Goal: Ask a question

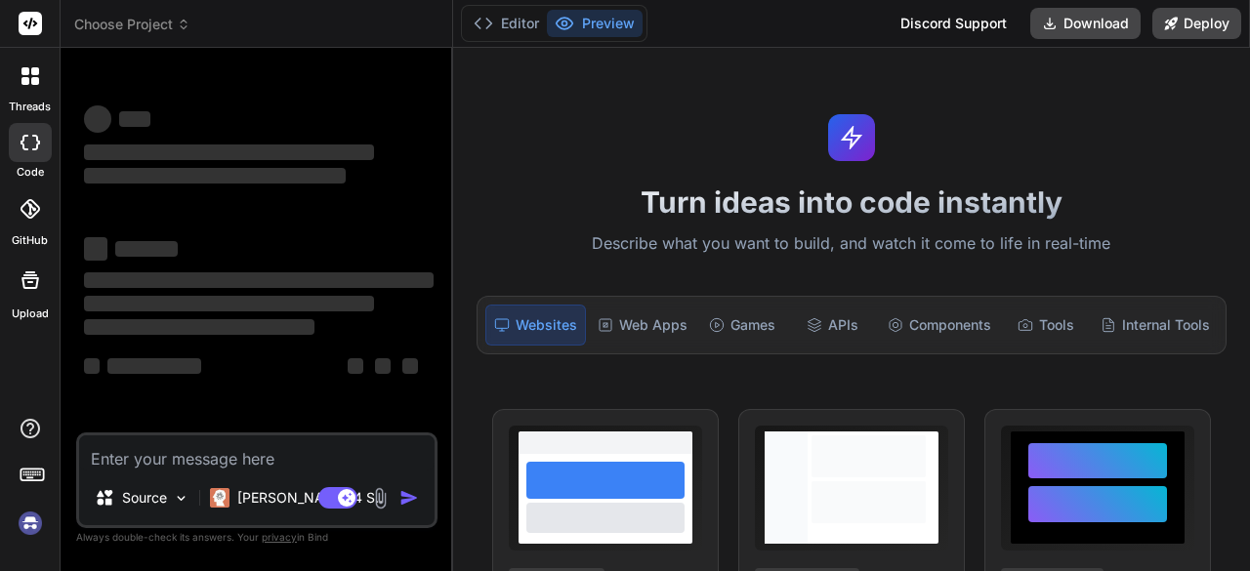
click at [289, 456] on textarea at bounding box center [257, 453] width 356 height 35
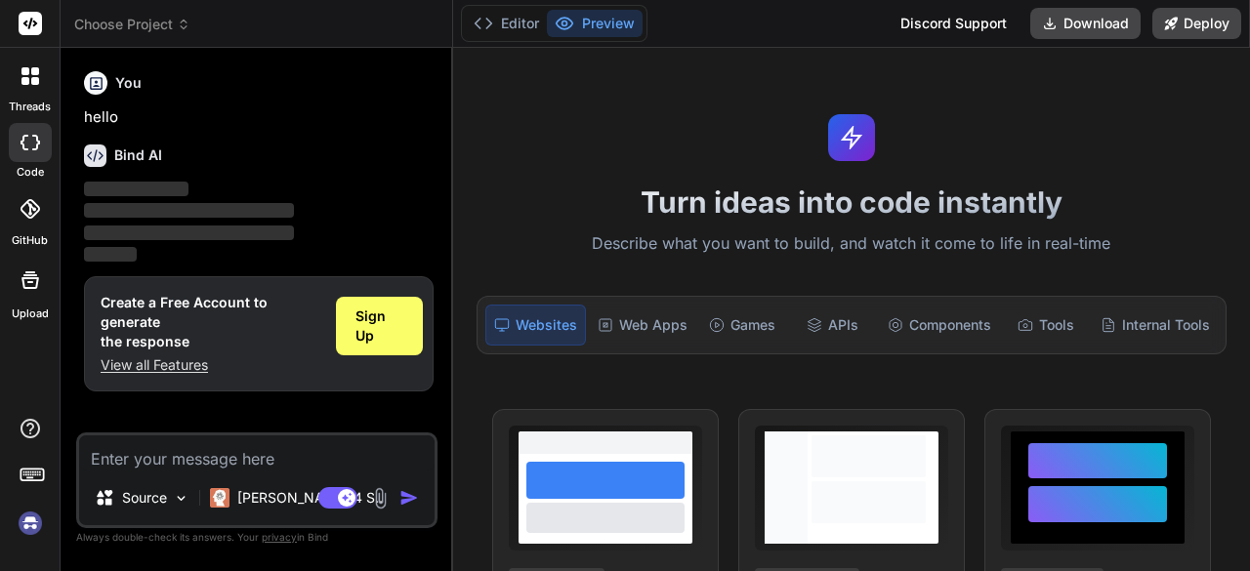
type textarea "x"
type textarea "<html lang="en"> <head> <meta charset="UTF-8"> <title>Judgment <%= fileId %> </…"
type textarea "x"
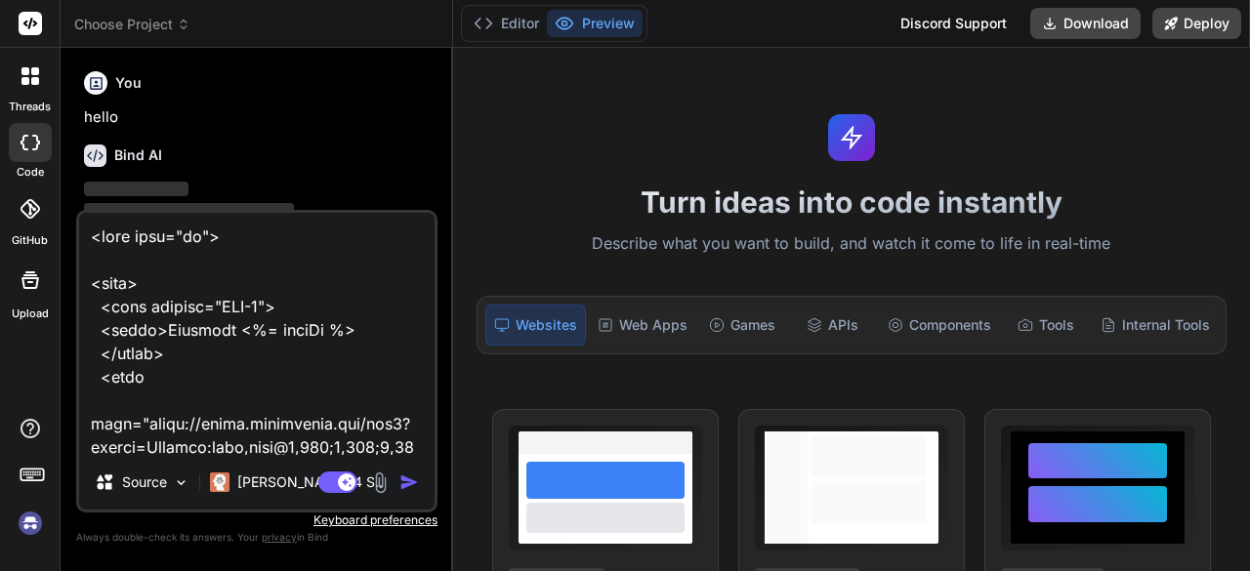
type textarea "x"
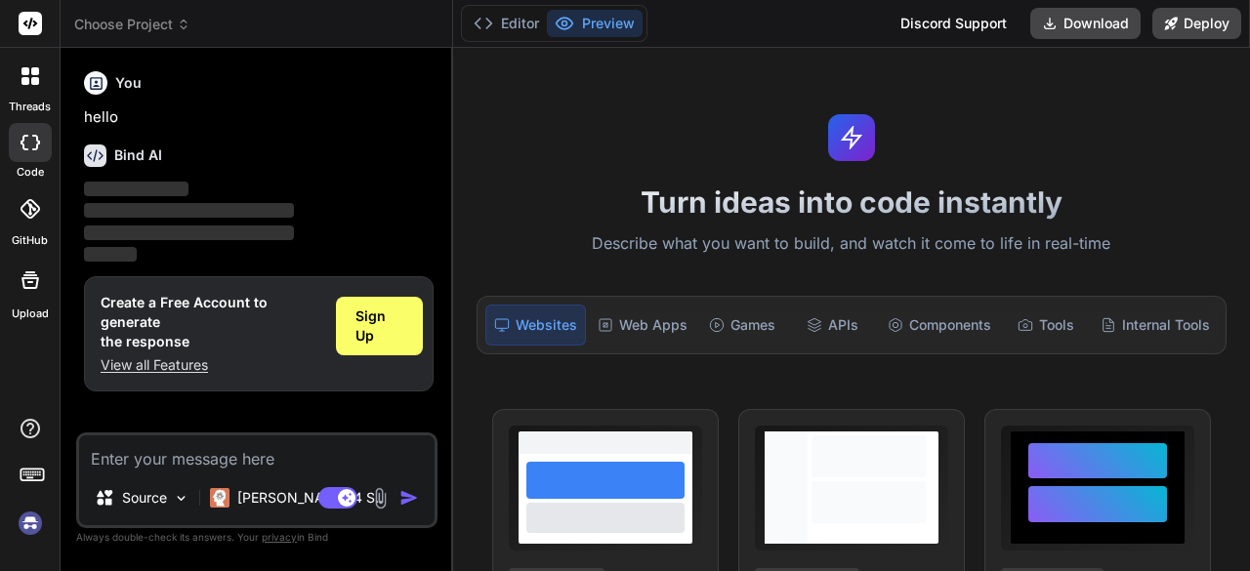
click at [256, 444] on textarea at bounding box center [257, 453] width 356 height 35
paste textarea "I have created a judgement html file and created an API to return the html to c…"
type textarea "I have created a judgement html file and created an API to return the html to c…"
type textarea "x"
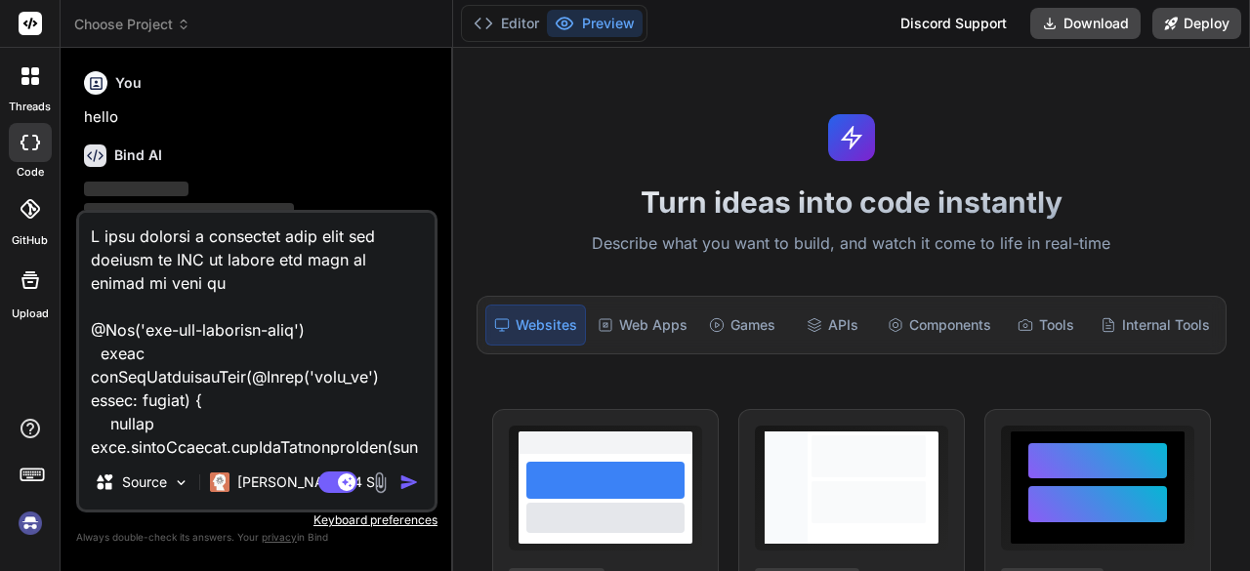
scroll to position [9729, 0]
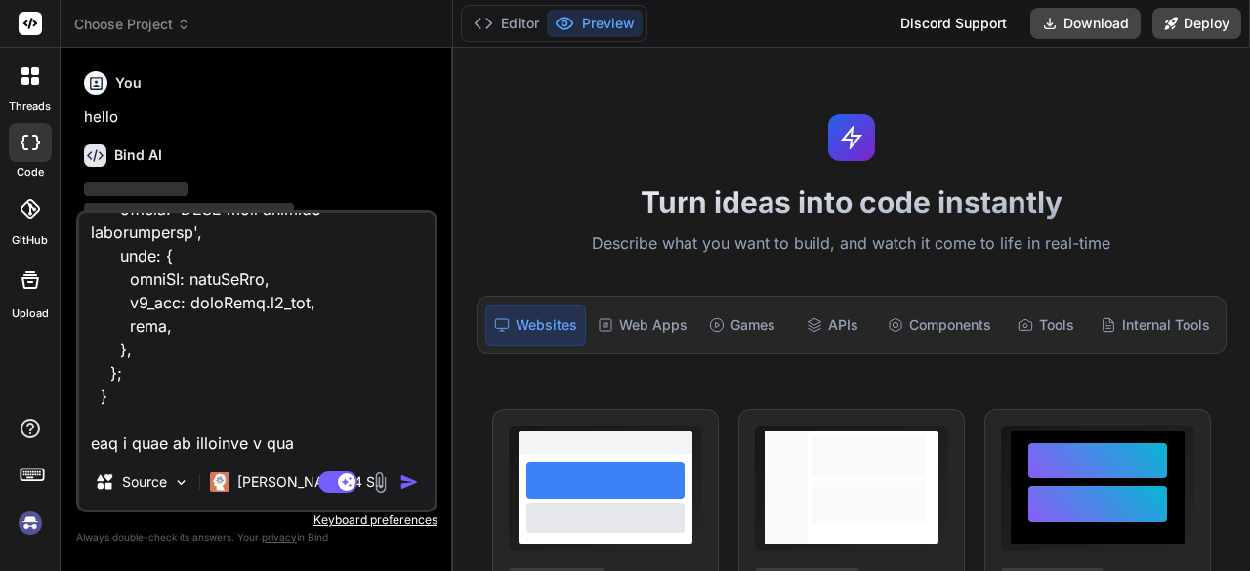
type textarea "I have created a judgement html file and created an API to return the html to c…"
click at [406, 480] on img "button" at bounding box center [409, 483] width 20 height 20
click at [403, 482] on img "button" at bounding box center [409, 483] width 20 height 20
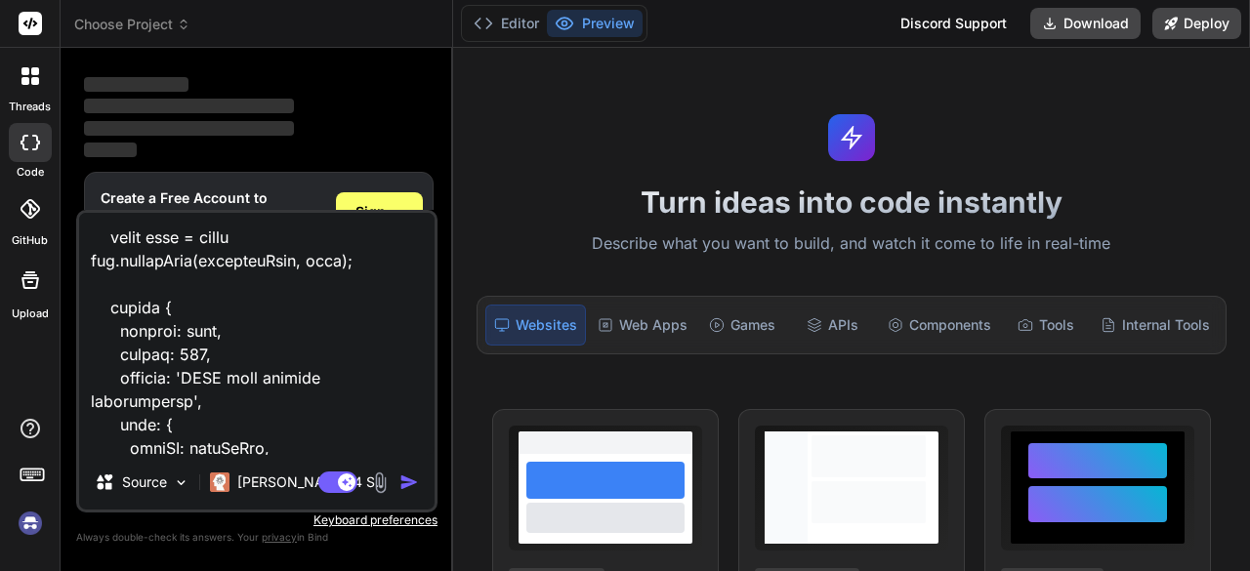
scroll to position [105, 0]
click at [410, 482] on img "button" at bounding box center [409, 483] width 20 height 20
click at [403, 485] on img "button" at bounding box center [409, 483] width 20 height 20
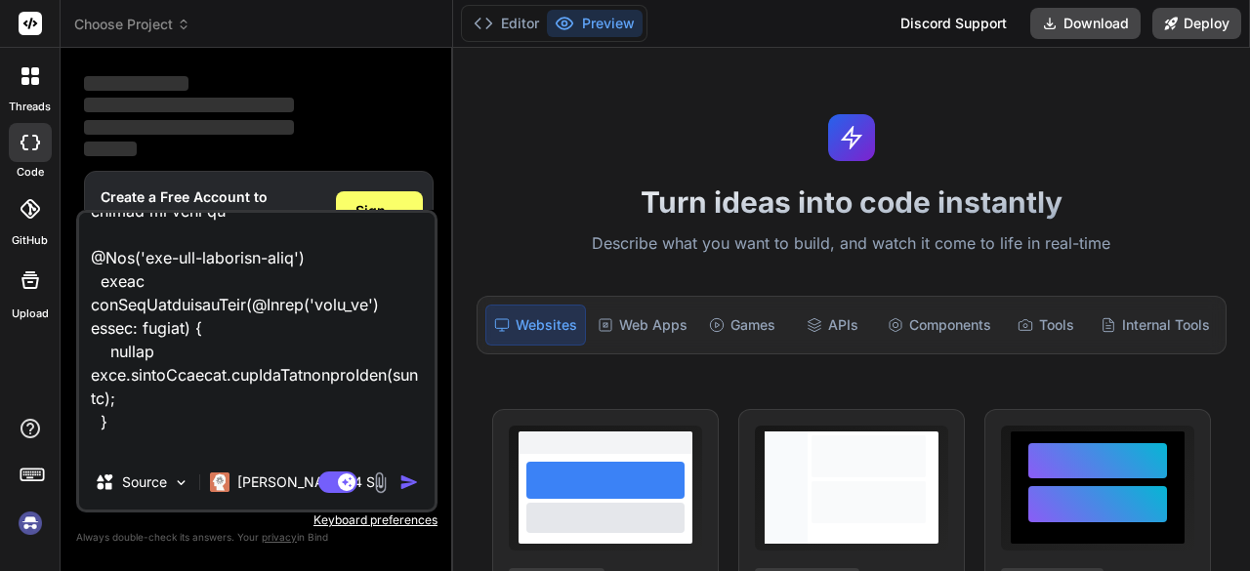
scroll to position [0, 0]
